Goal: Task Accomplishment & Management: Manage account settings

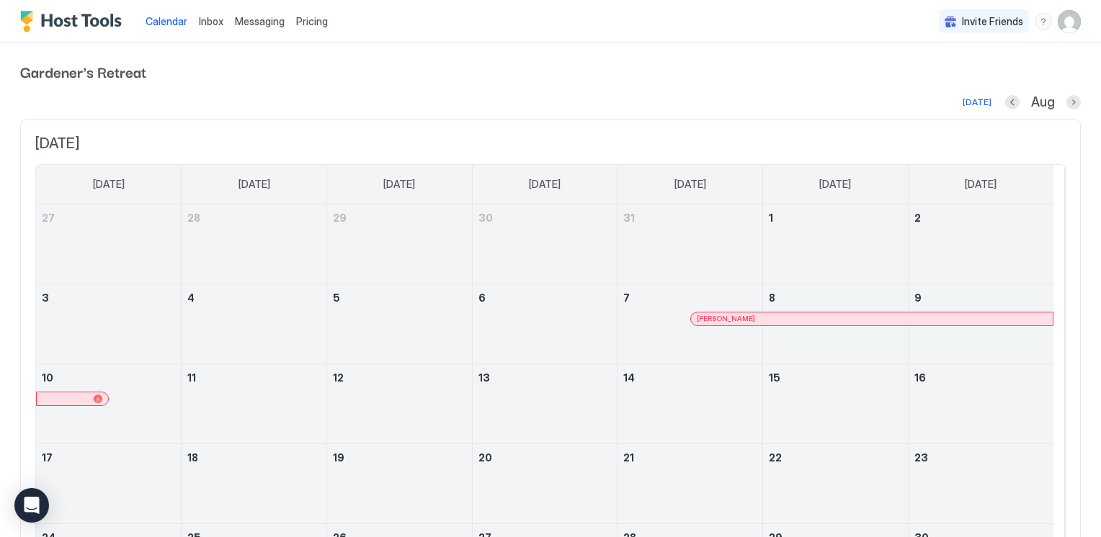
click at [210, 20] on span "Inbox" at bounding box center [211, 21] width 24 height 12
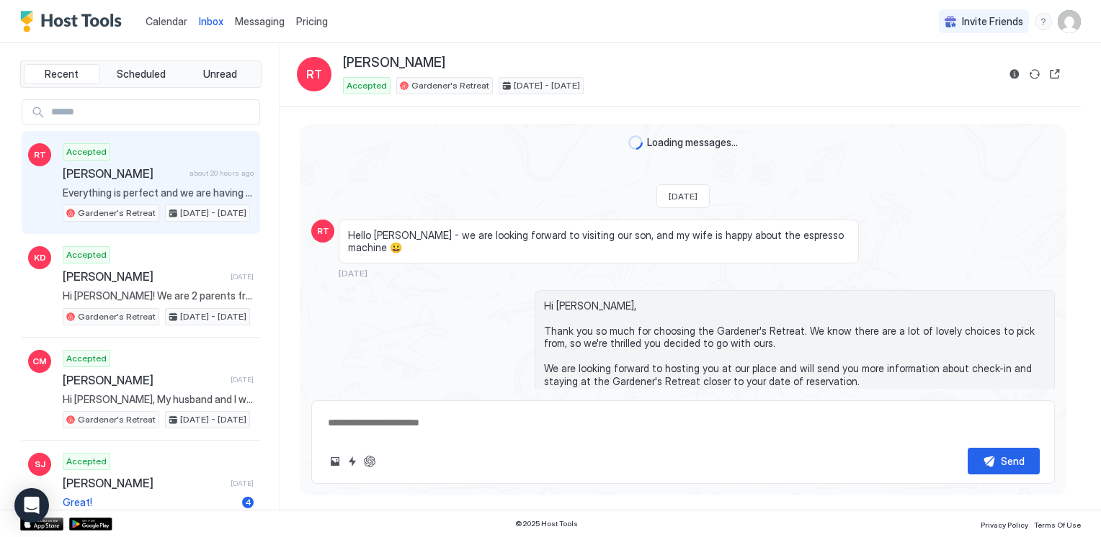
scroll to position [1352, 0]
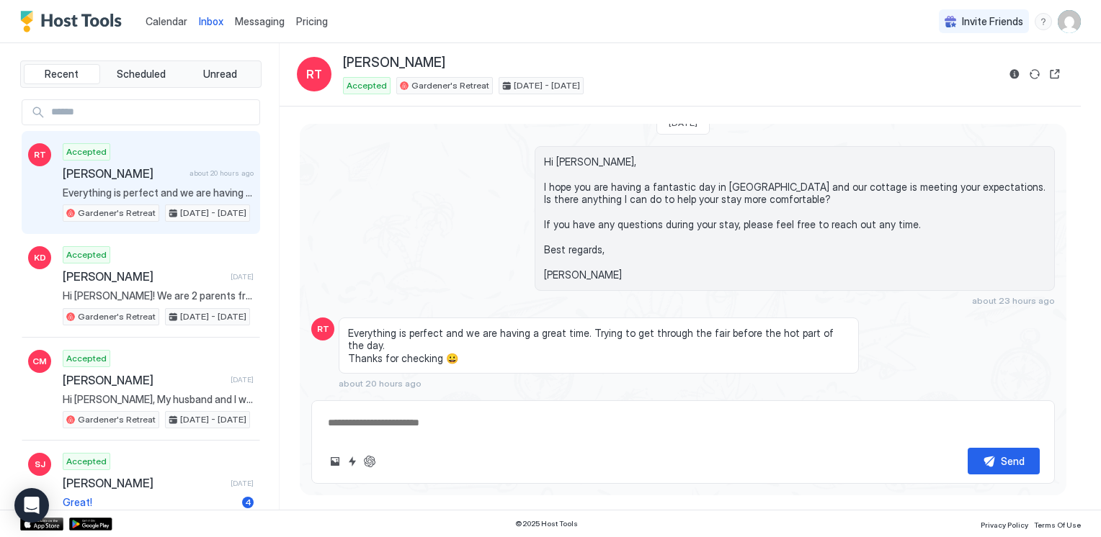
type textarea "*"
click at [261, 20] on span "Messaging" at bounding box center [260, 21] width 50 height 12
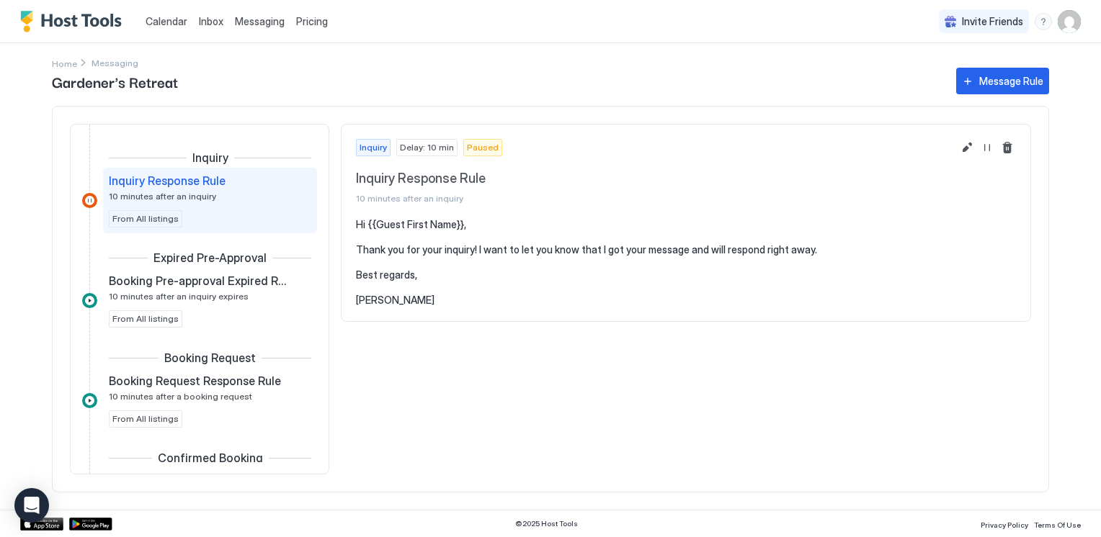
click at [99, 17] on img "Host Tools Logo" at bounding box center [74, 22] width 108 height 22
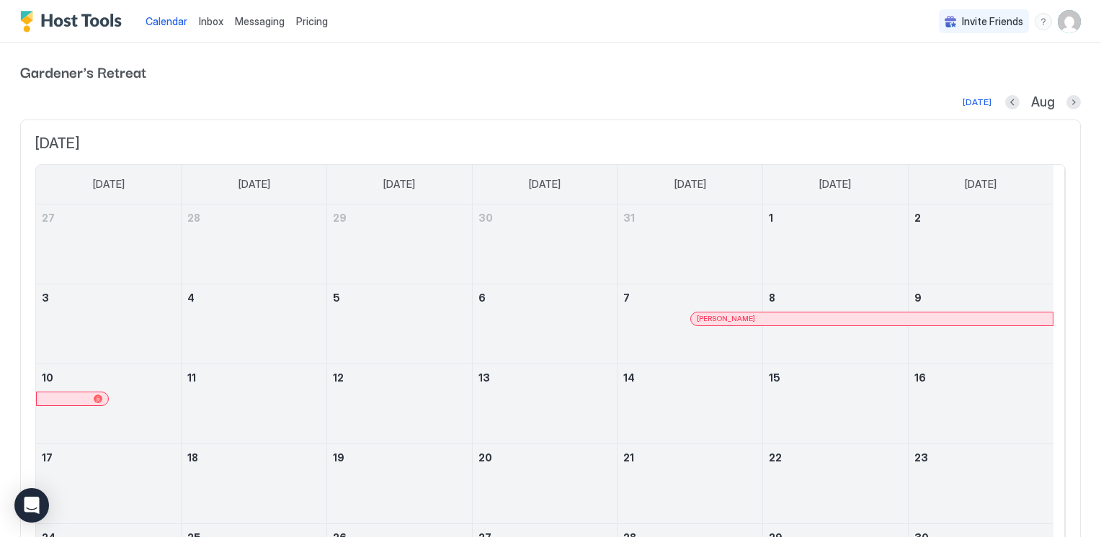
click at [311, 22] on span "Pricing" at bounding box center [312, 21] width 32 height 13
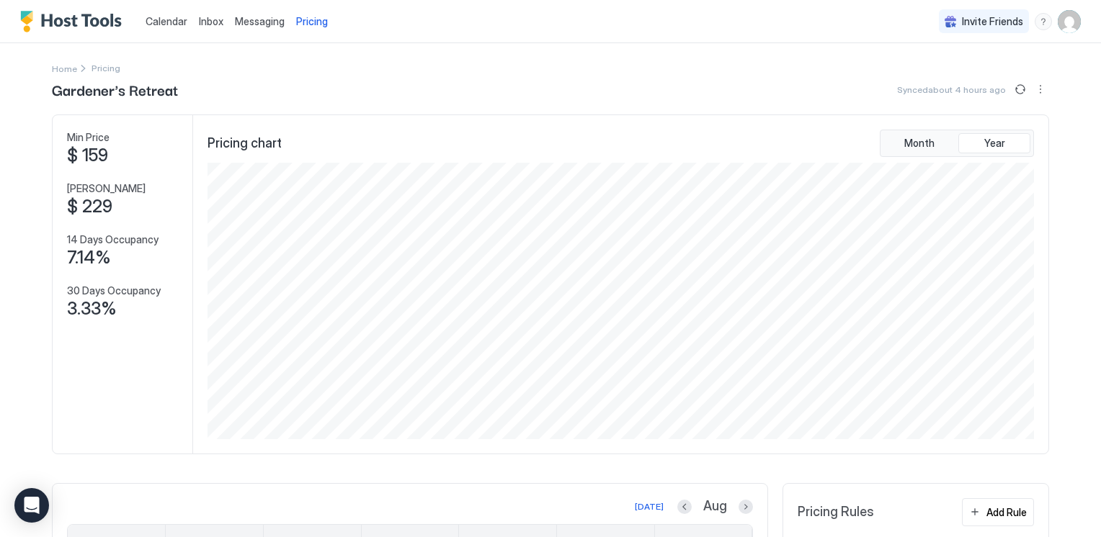
click at [91, 22] on img "Host Tools Logo" at bounding box center [74, 22] width 108 height 22
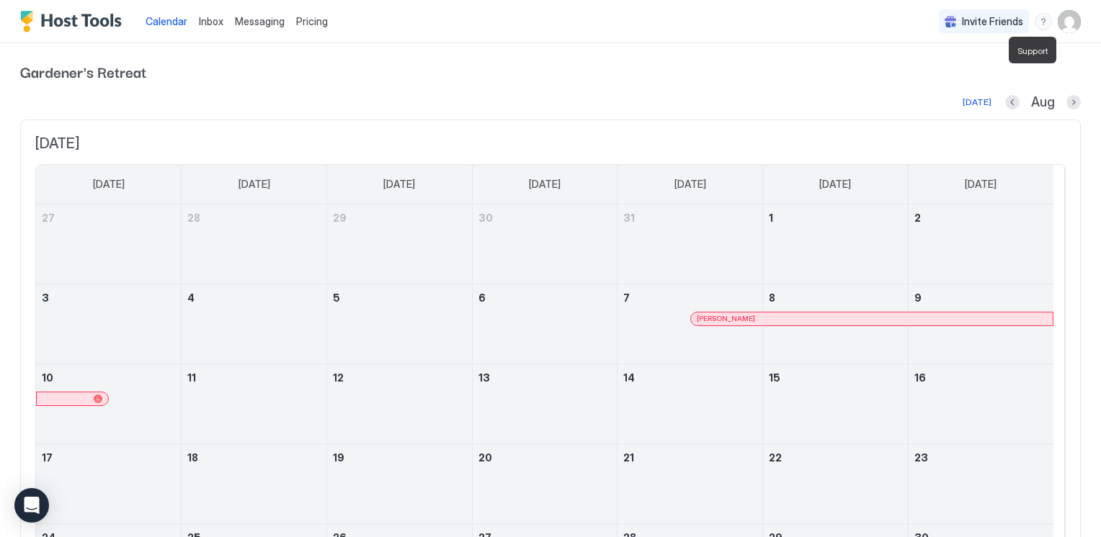
click at [1035, 19] on div "menu" at bounding box center [1043, 21] width 17 height 17
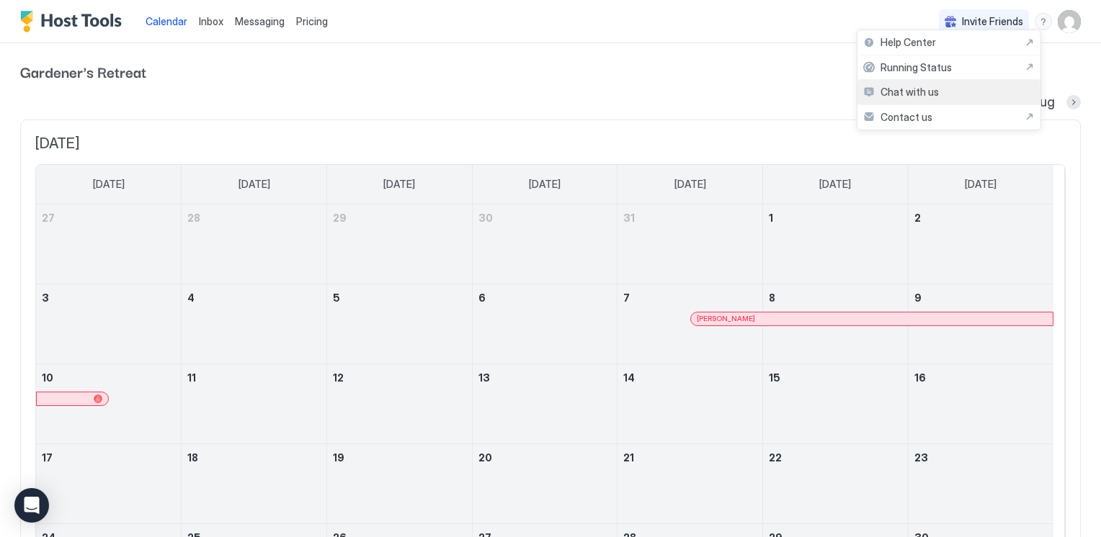
click at [938, 94] on div "Chat with us" at bounding box center [948, 92] width 183 height 25
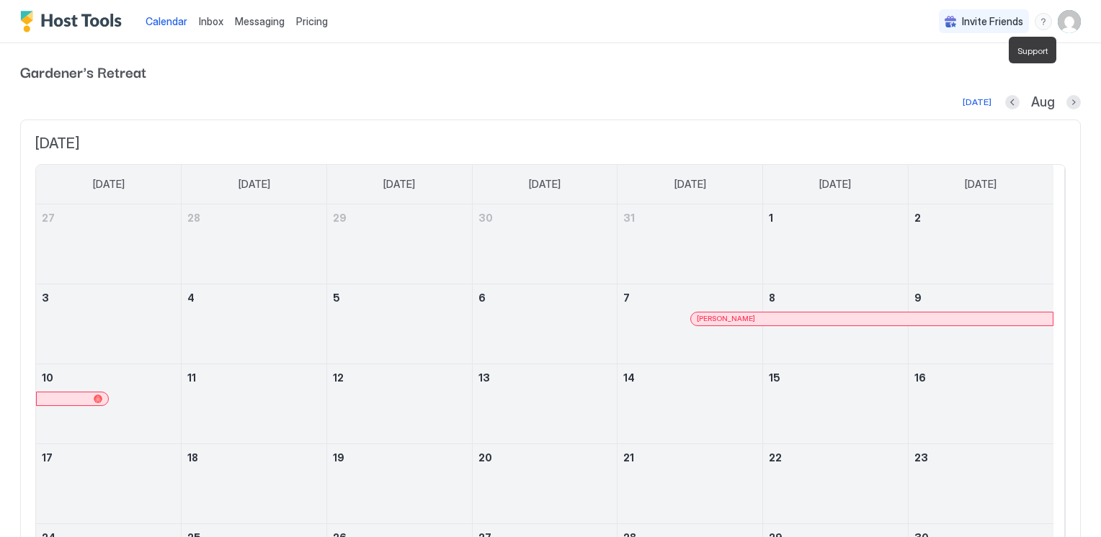
click at [1035, 19] on div "menu" at bounding box center [1043, 21] width 17 height 17
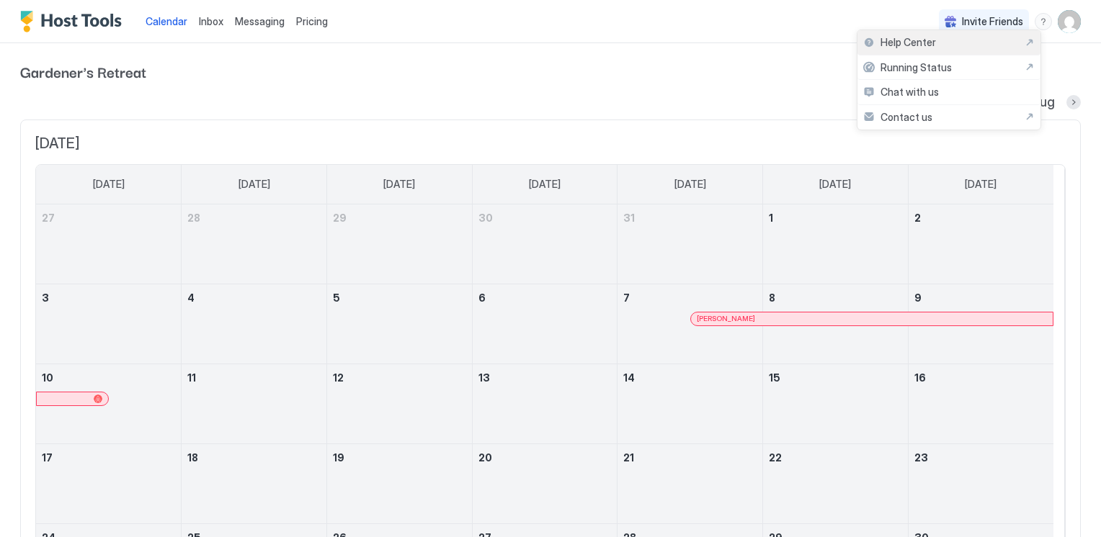
click at [916, 45] on span "Help Center" at bounding box center [907, 42] width 55 height 13
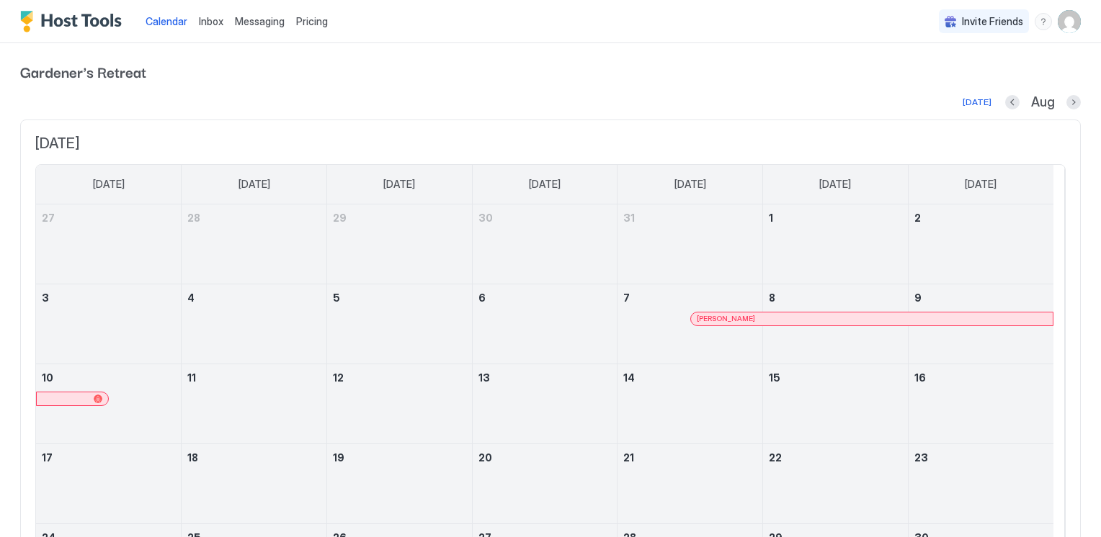
click at [1058, 19] on img "User profile" at bounding box center [1069, 21] width 23 height 23
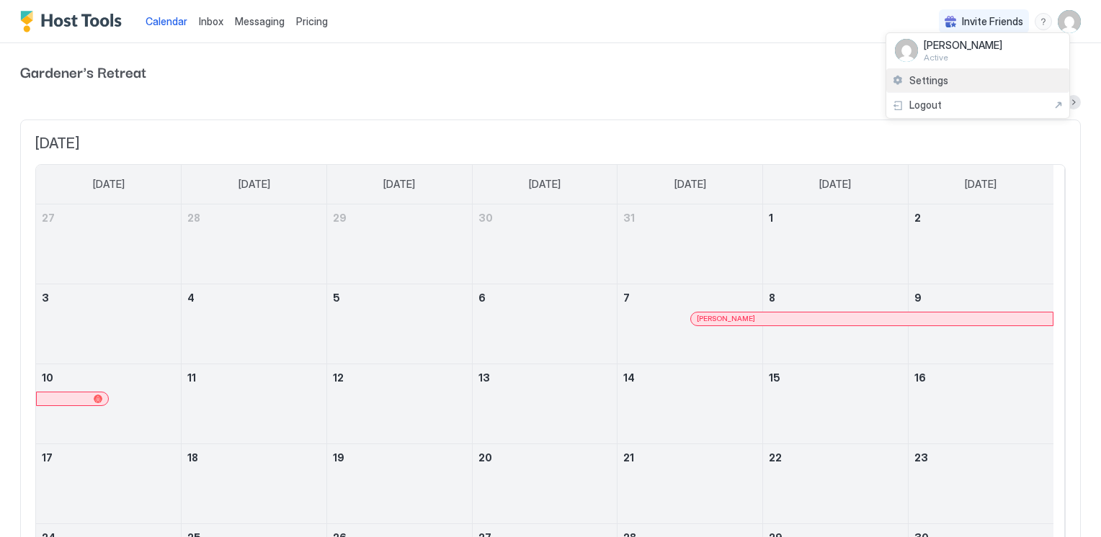
click at [933, 79] on span "Settings" at bounding box center [928, 80] width 39 height 13
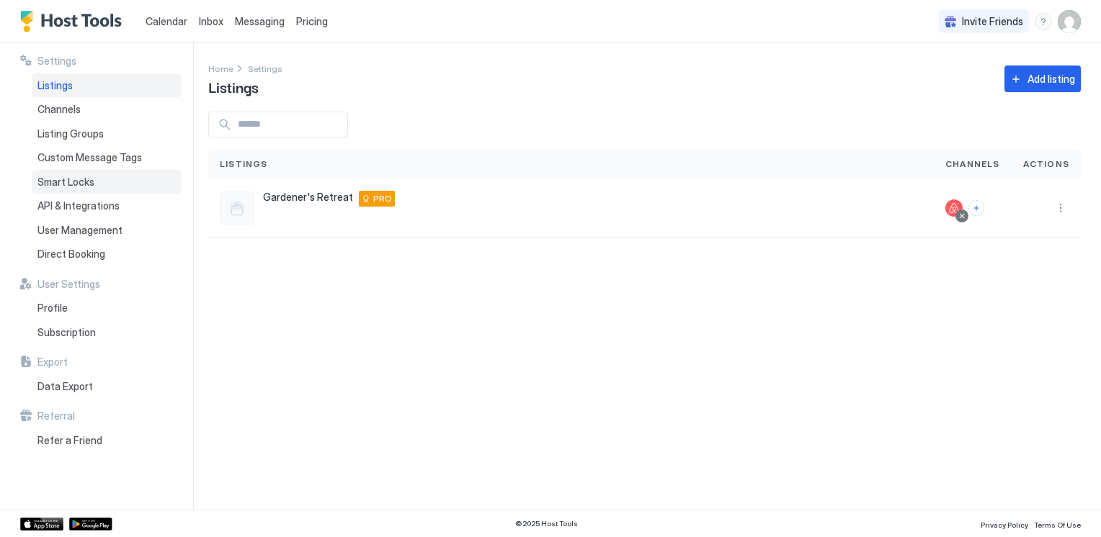
click at [78, 178] on span "Smart Locks" at bounding box center [65, 182] width 57 height 13
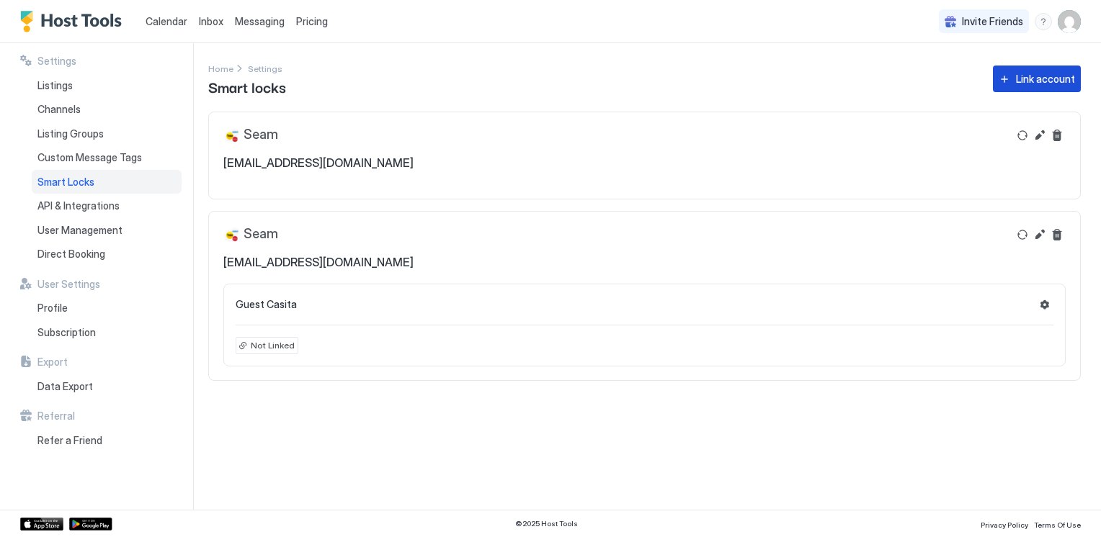
click at [1039, 80] on div "Link account" at bounding box center [1045, 78] width 59 height 15
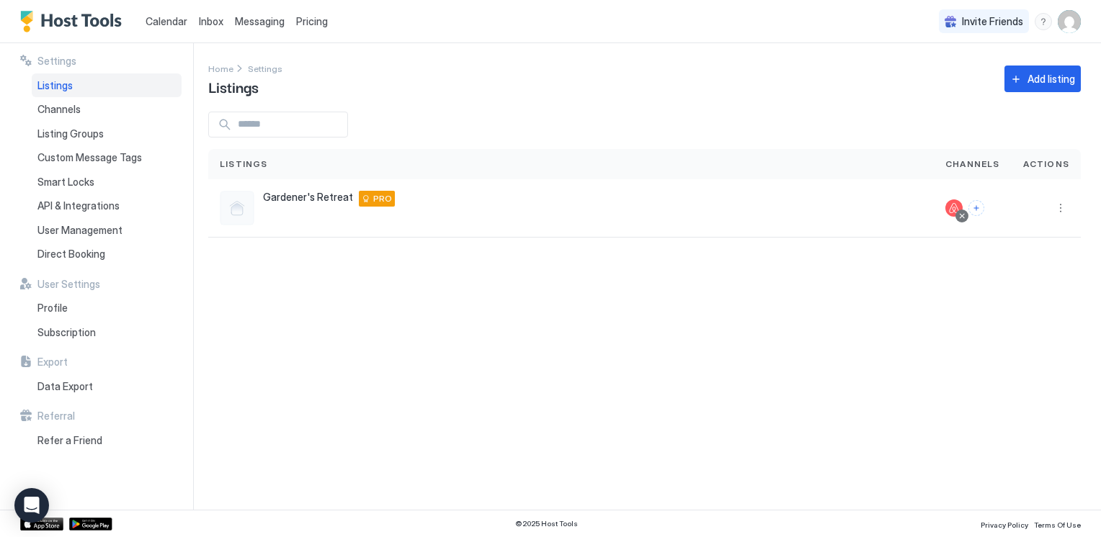
click at [1065, 22] on img "User profile" at bounding box center [1069, 21] width 23 height 23
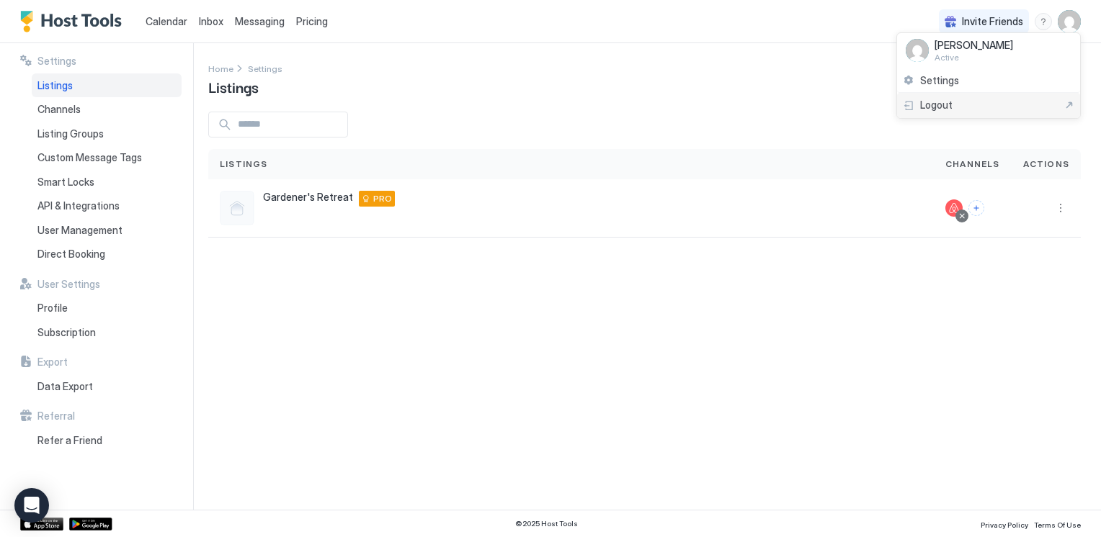
click at [966, 106] on div "Logout" at bounding box center [988, 105] width 171 height 13
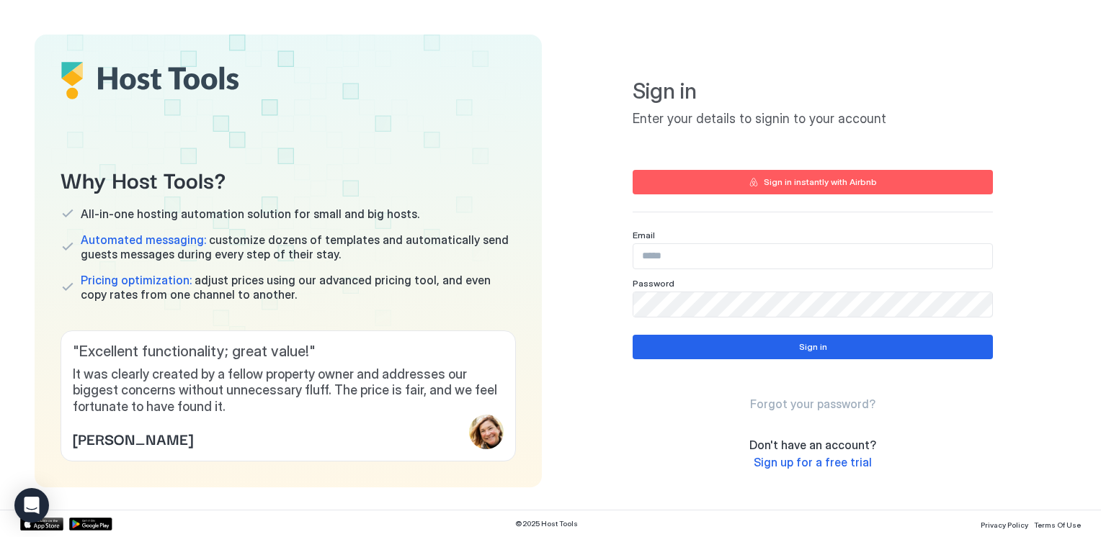
type input "**********"
